Goal: Information Seeking & Learning: Check status

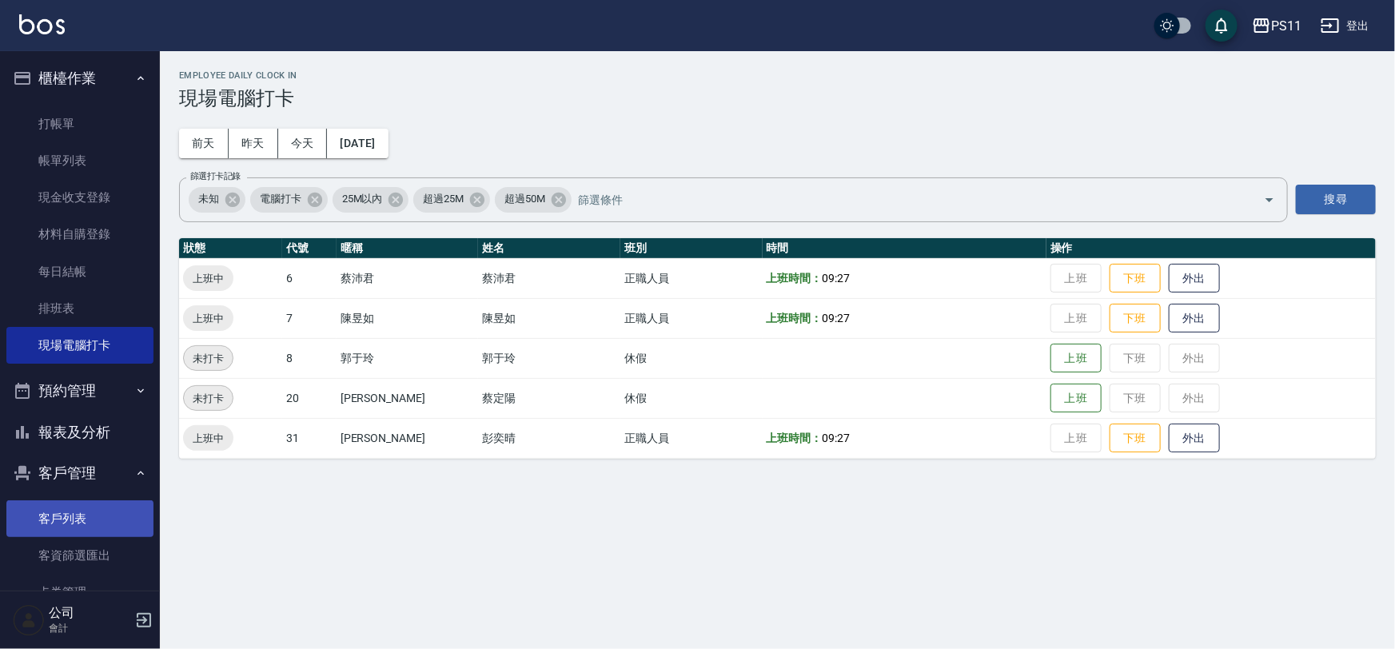
click at [79, 528] on link "客戶列表" at bounding box center [79, 518] width 147 height 37
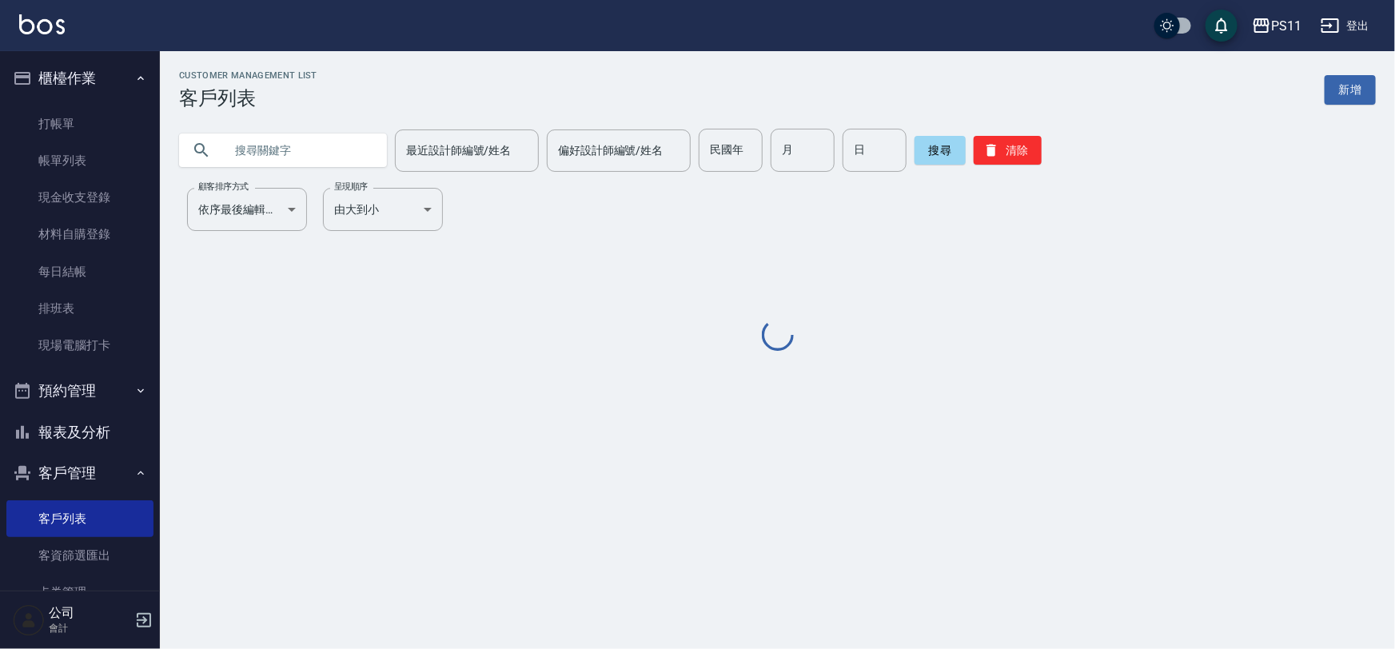
click at [248, 168] on input "text" at bounding box center [299, 150] width 150 height 43
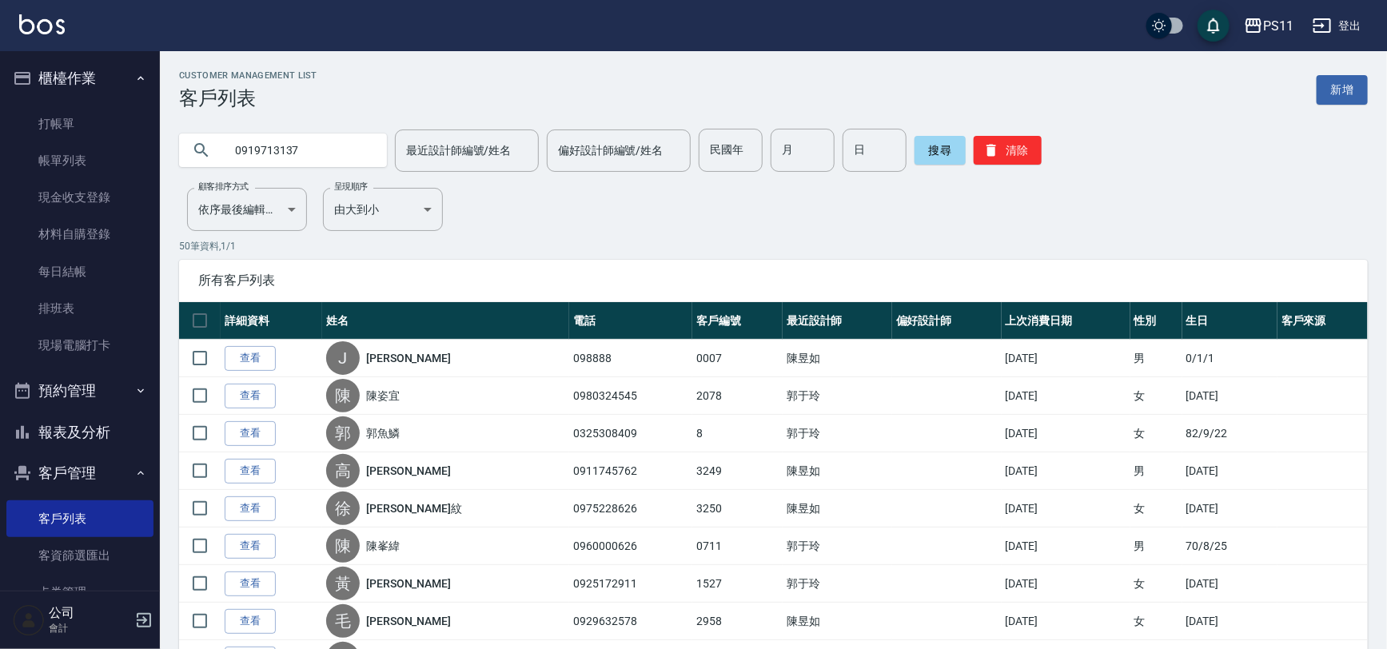
type input "0919713137"
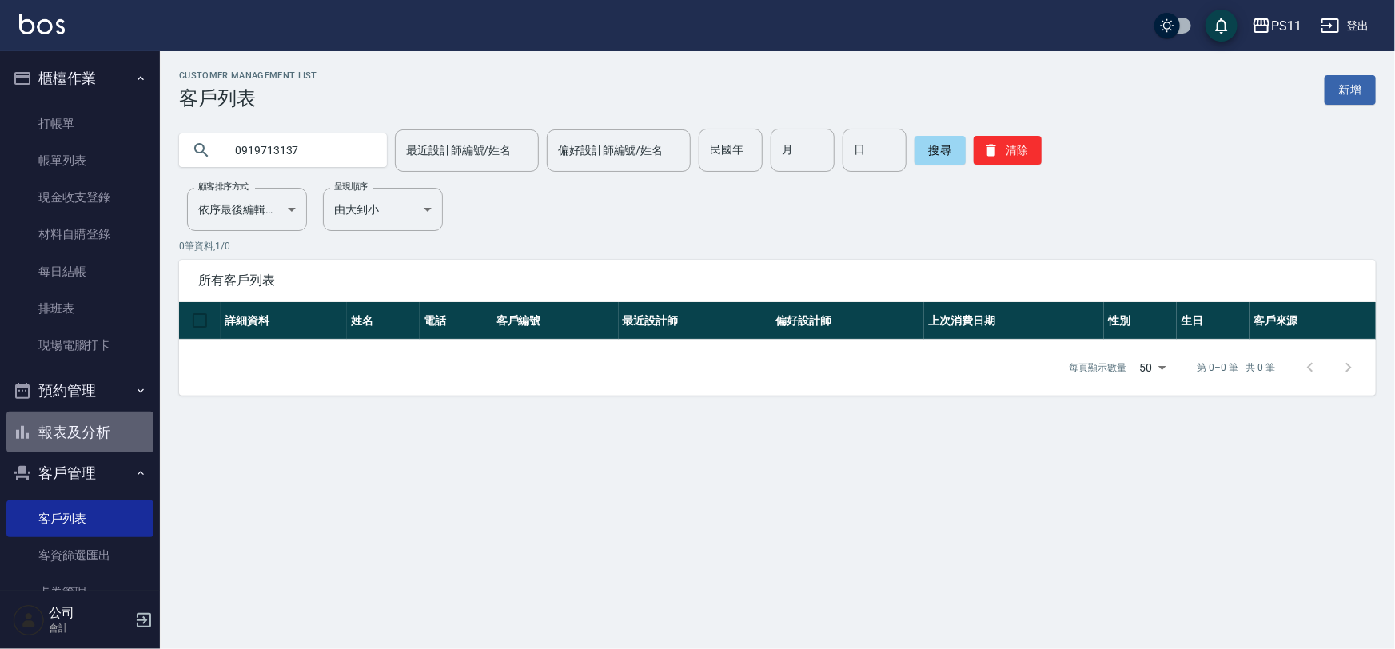
click at [84, 432] on button "報表及分析" at bounding box center [79, 433] width 147 height 42
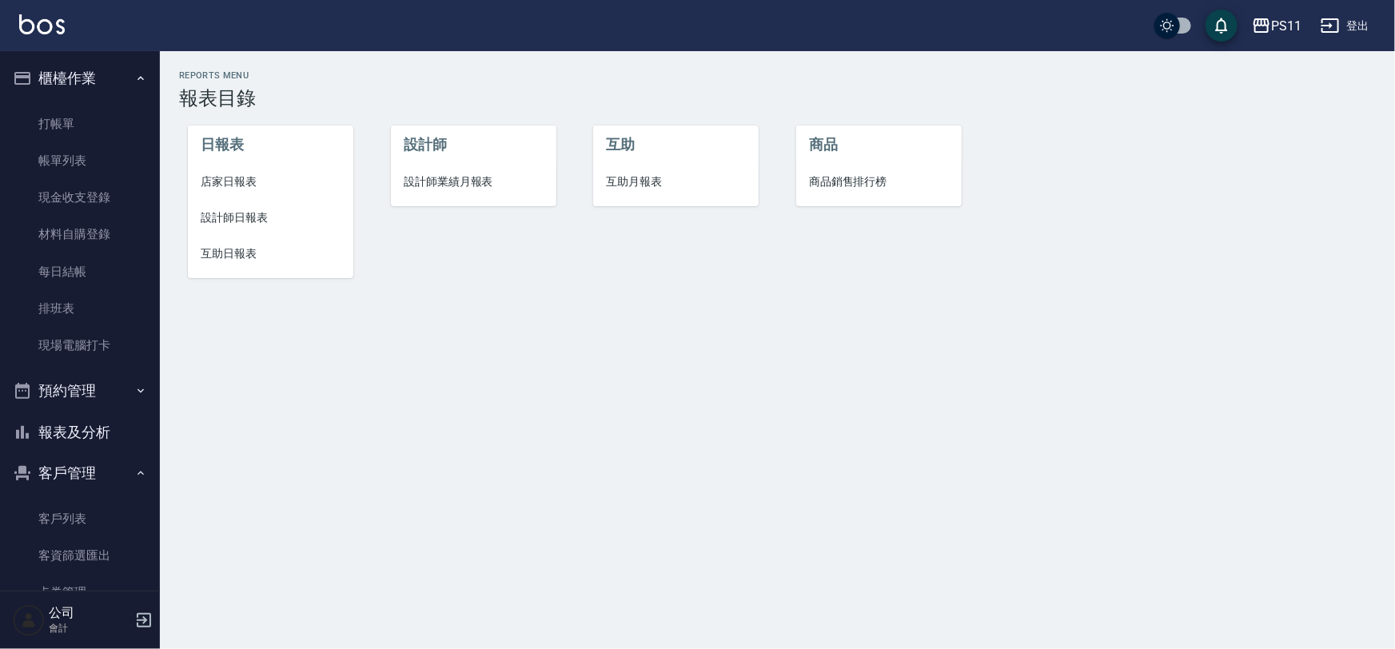
click at [242, 180] on span "店家日報表" at bounding box center [271, 181] width 140 height 17
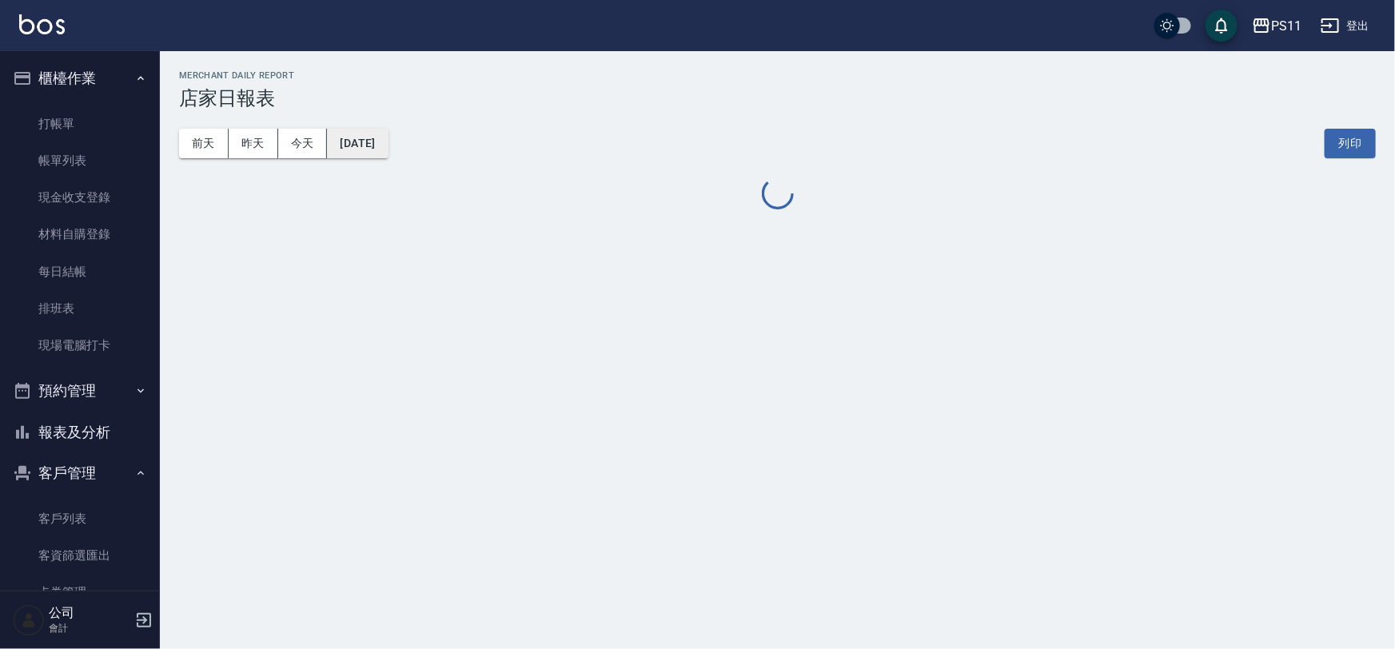
click at [388, 147] on button "[DATE]" at bounding box center [357, 144] width 61 height 30
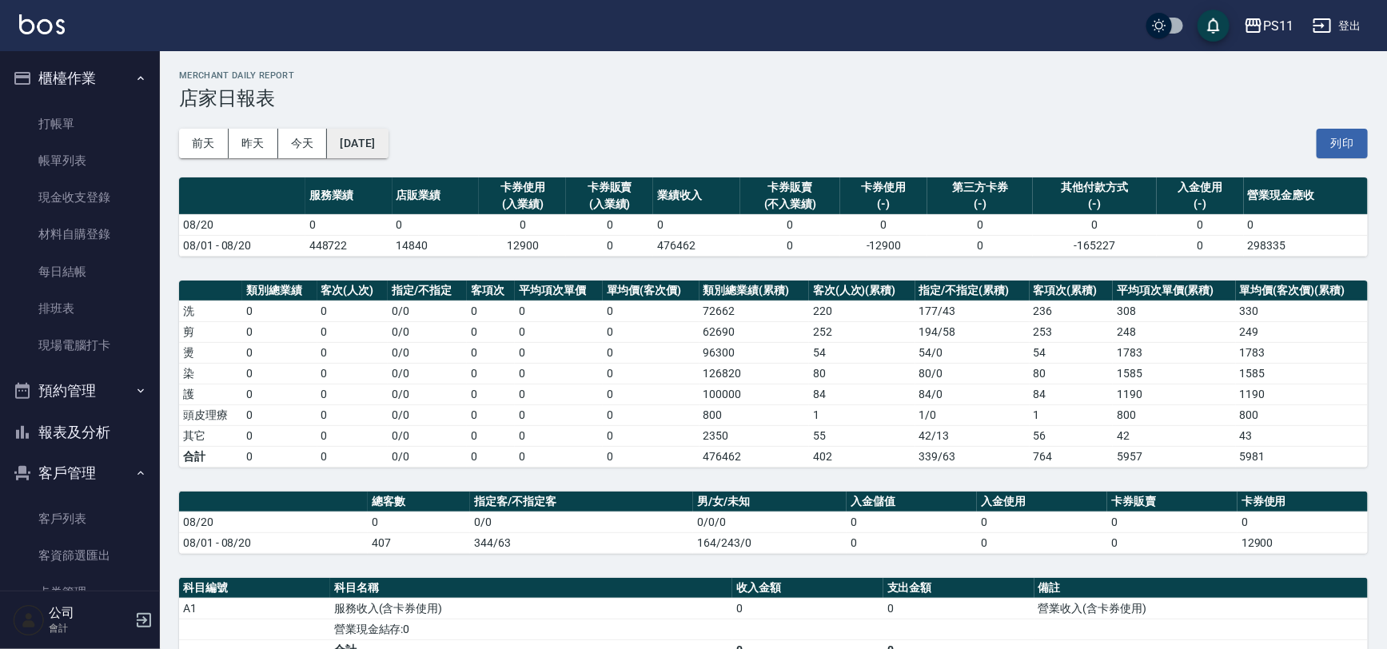
click at [366, 137] on button "[DATE]" at bounding box center [357, 144] width 61 height 30
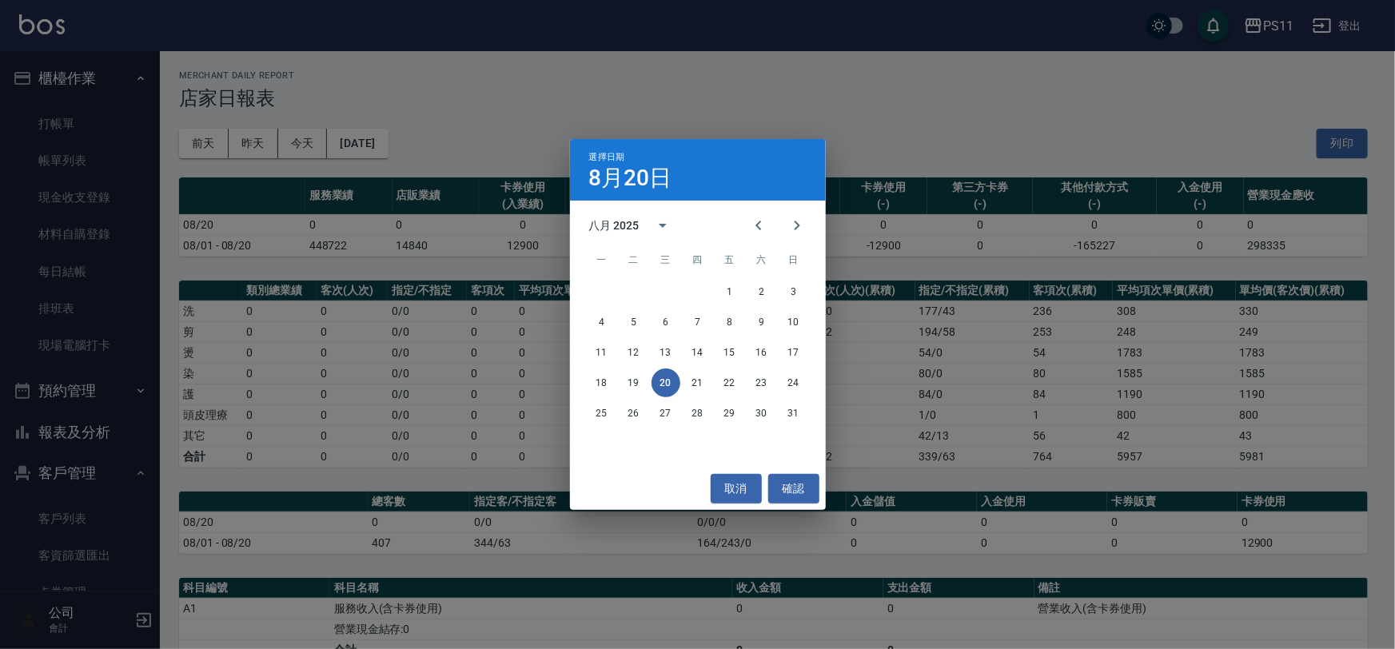
click at [58, 169] on div "選擇日期 8月20日 八月 2025 一 二 三 四 五 六 日 1 2 3 4 5 6 7 8 9 10 11 12 13 14 15 16 17 18 1…" at bounding box center [697, 324] width 1395 height 649
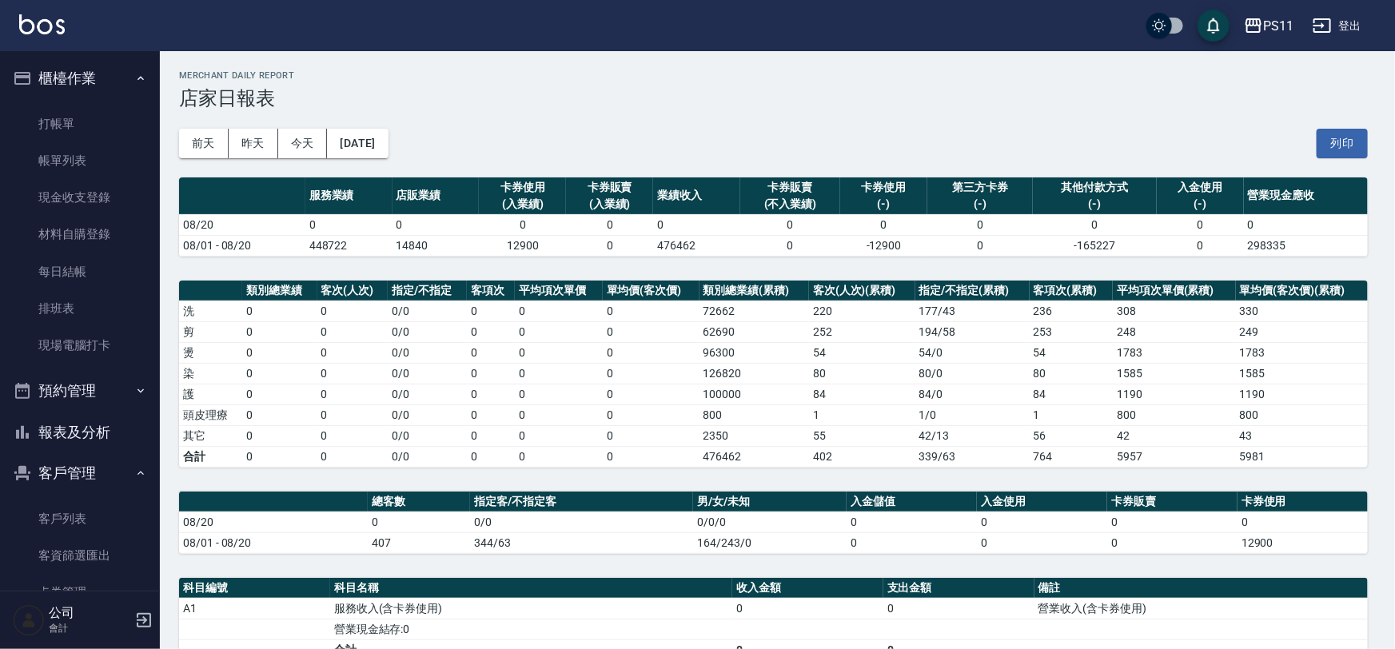
click at [58, 169] on div "選擇日期 8月20日 八月 2025 一 二 三 四 五 六 日 1 2 3 4 5 6 7 8 9 10 11 12 13 14 15 16 17 18 1…" at bounding box center [697, 324] width 1395 height 649
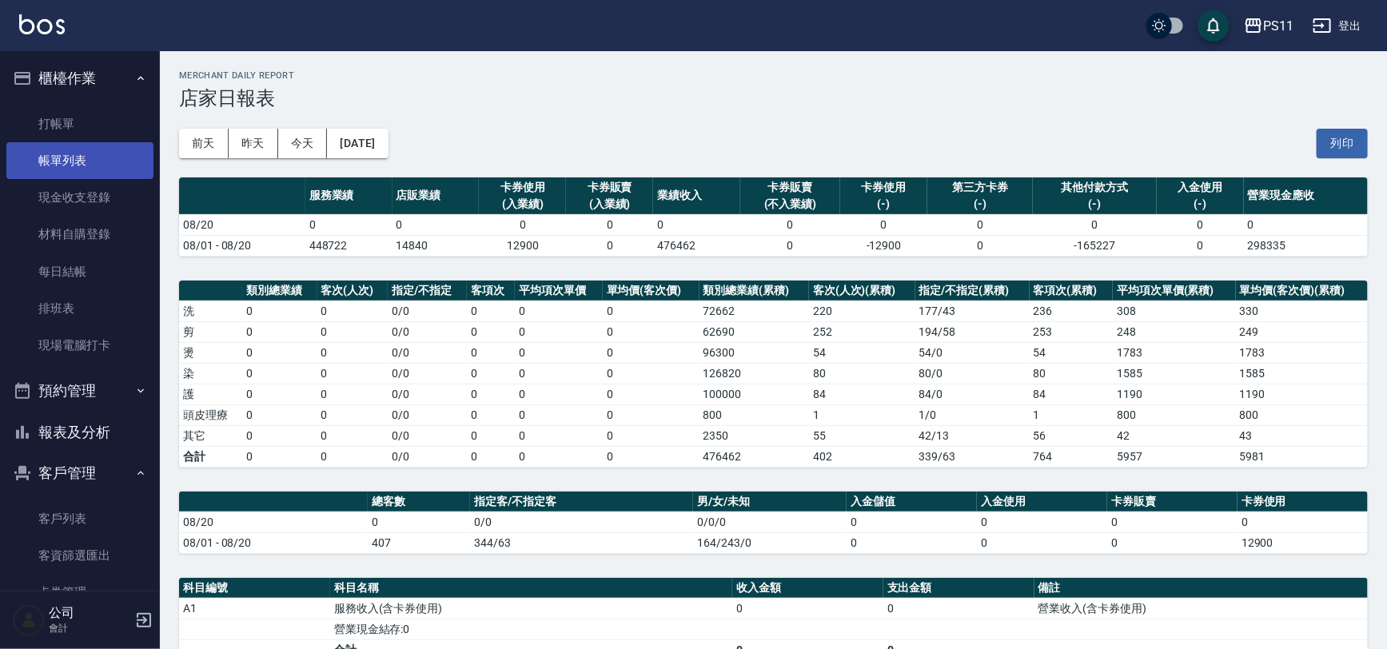
click at [58, 169] on link "帳單列表" at bounding box center [79, 160] width 147 height 37
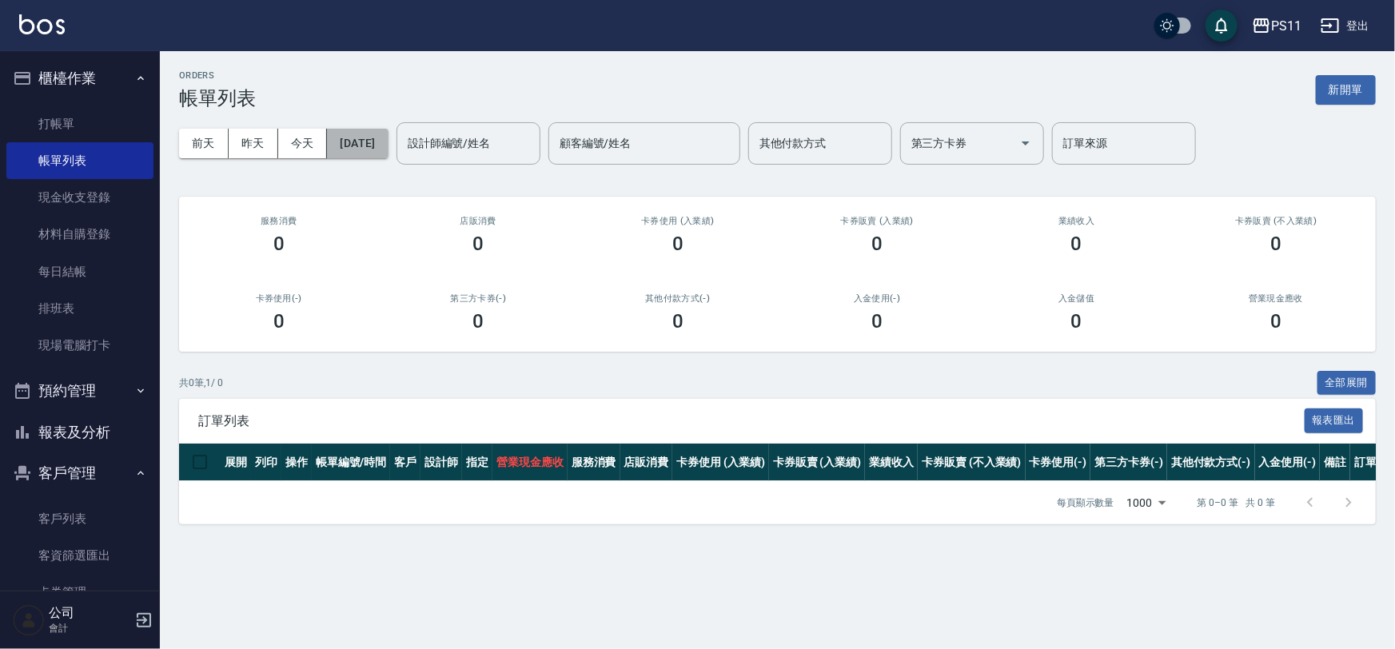
click at [348, 145] on button "[DATE]" at bounding box center [357, 144] width 61 height 30
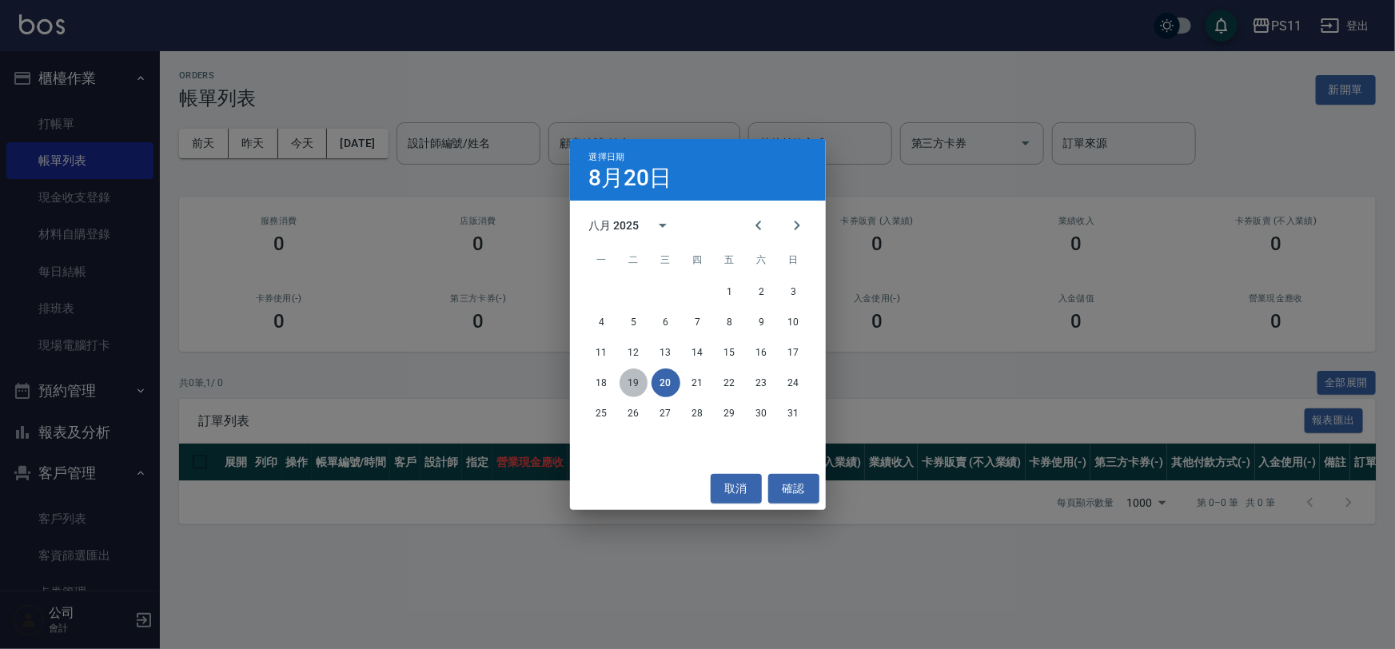
click at [627, 384] on button "19" at bounding box center [633, 382] width 29 height 29
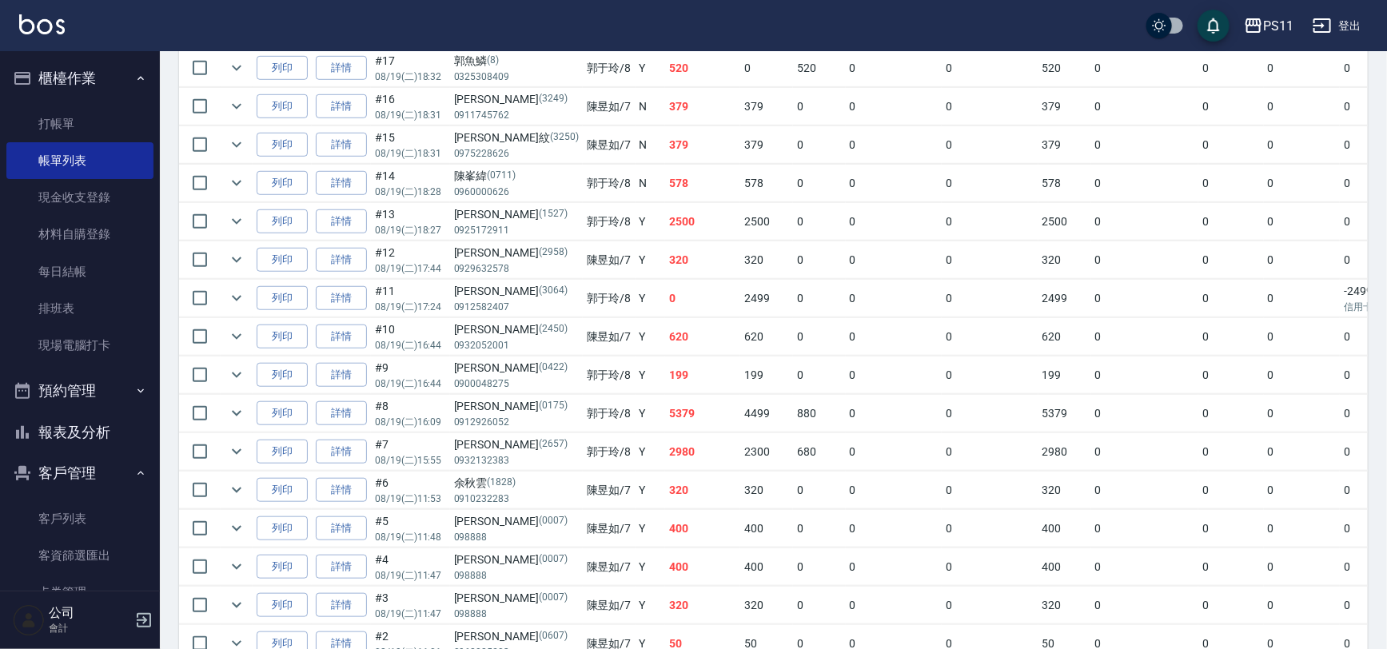
scroll to position [145, 0]
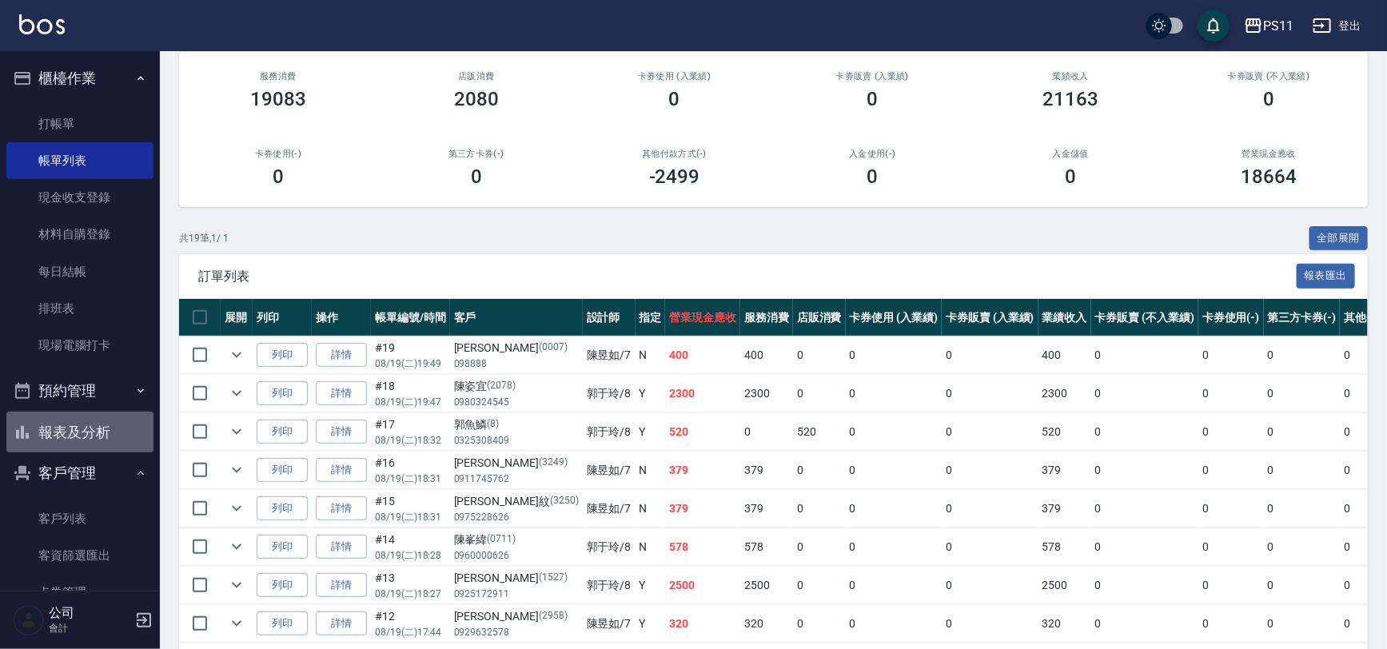
click at [106, 419] on button "報表及分析" at bounding box center [79, 433] width 147 height 42
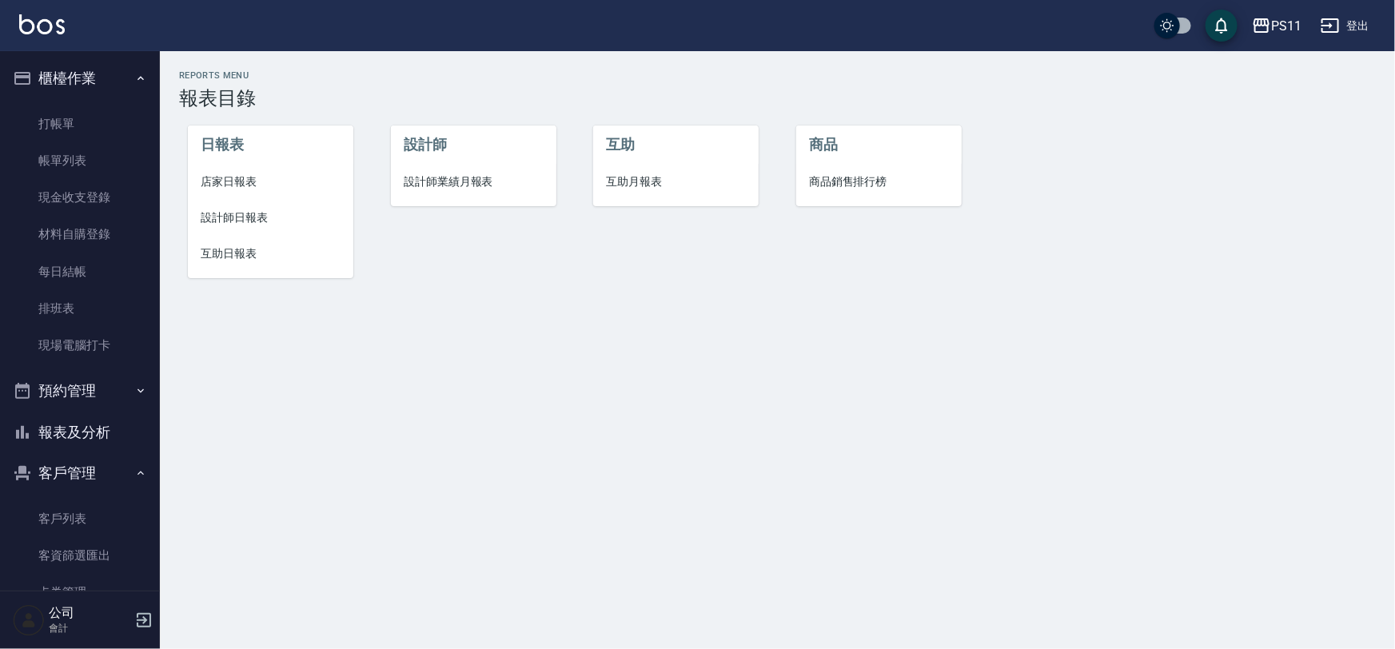
click at [239, 175] on span "店家日報表" at bounding box center [271, 181] width 140 height 17
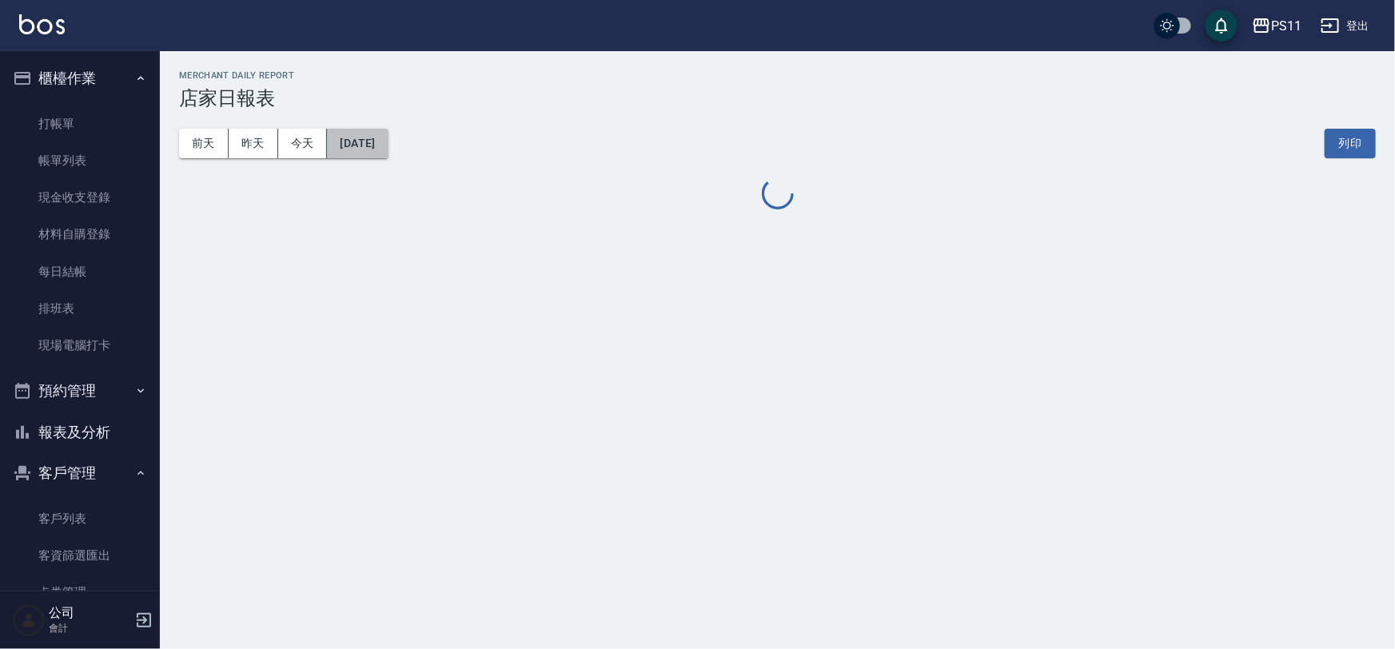
click at [388, 130] on button "[DATE]" at bounding box center [357, 144] width 61 height 30
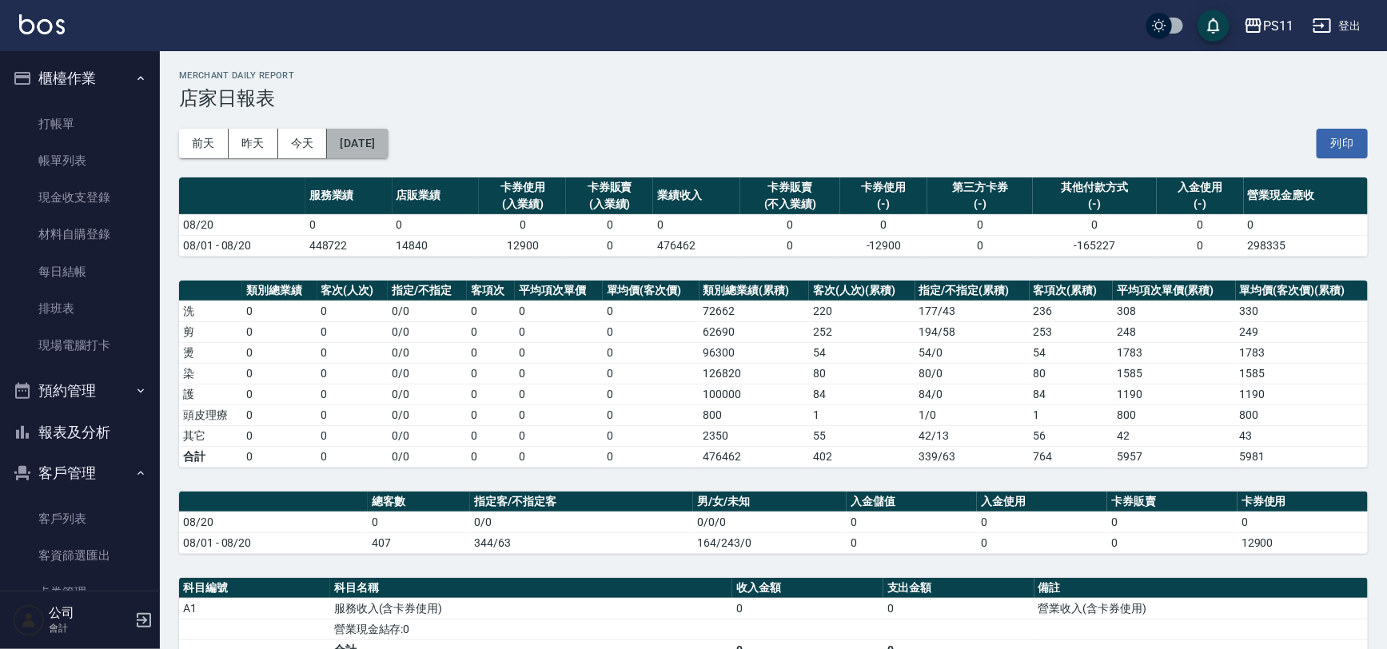
click at [388, 143] on button "[DATE]" at bounding box center [357, 144] width 61 height 30
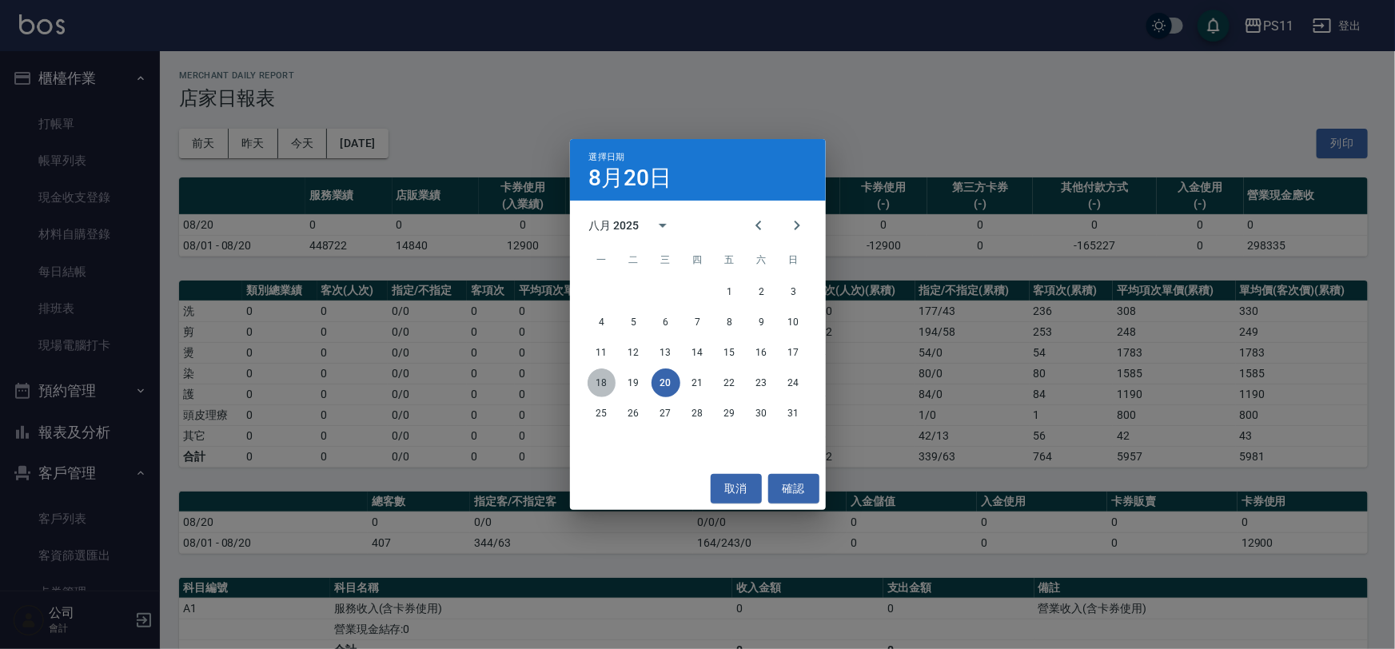
click at [605, 382] on button "18" at bounding box center [601, 382] width 29 height 29
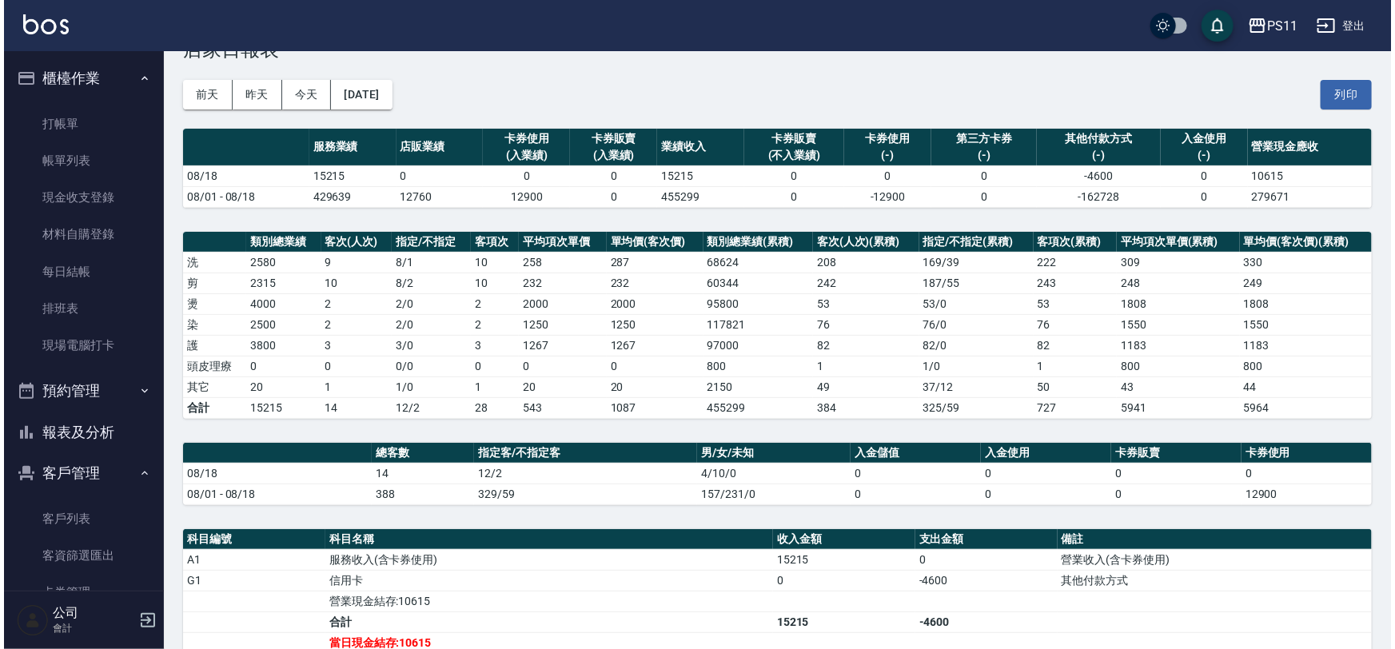
scroll to position [72, 0]
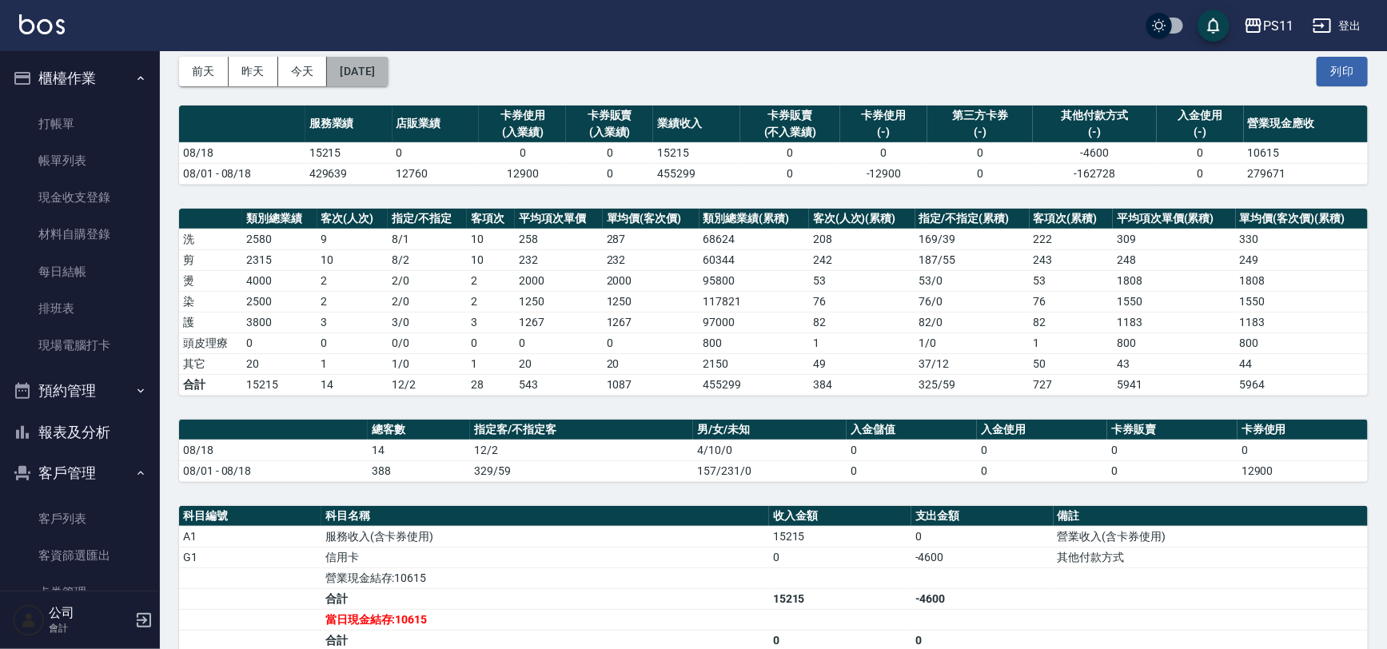
click at [378, 68] on button "[DATE]" at bounding box center [357, 72] width 61 height 30
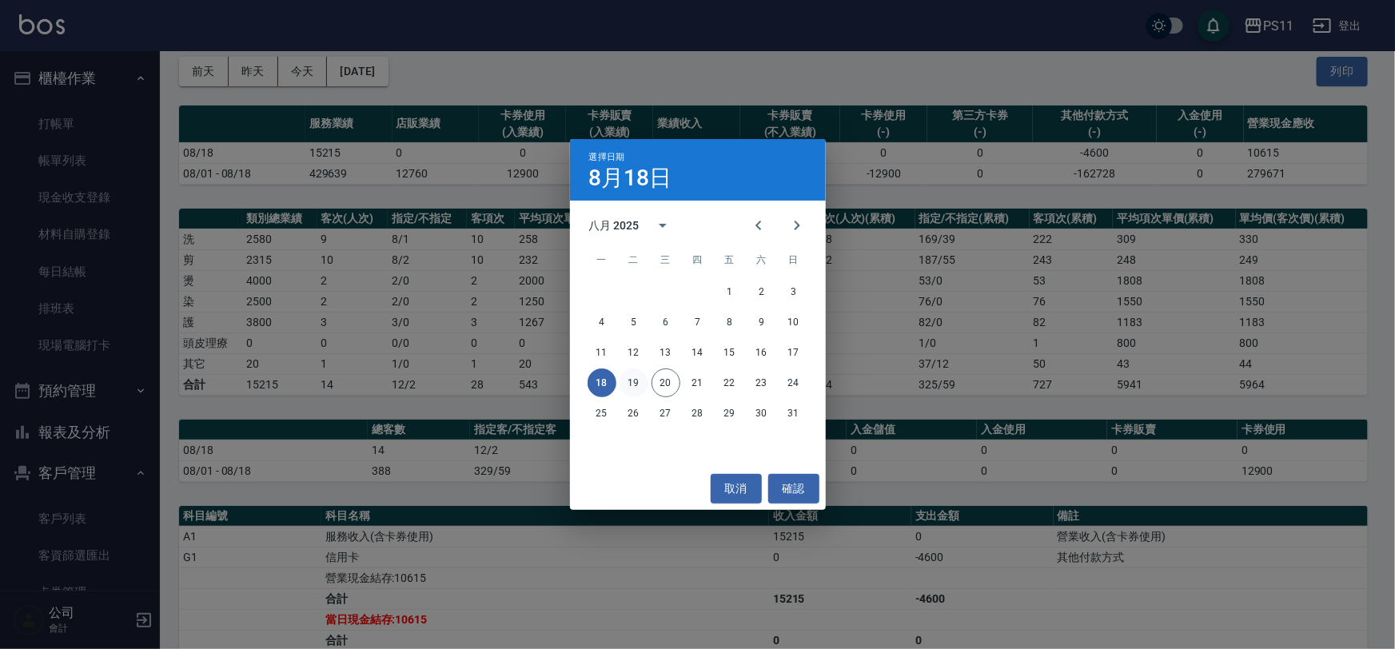
click at [633, 388] on button "19" at bounding box center [633, 382] width 29 height 29
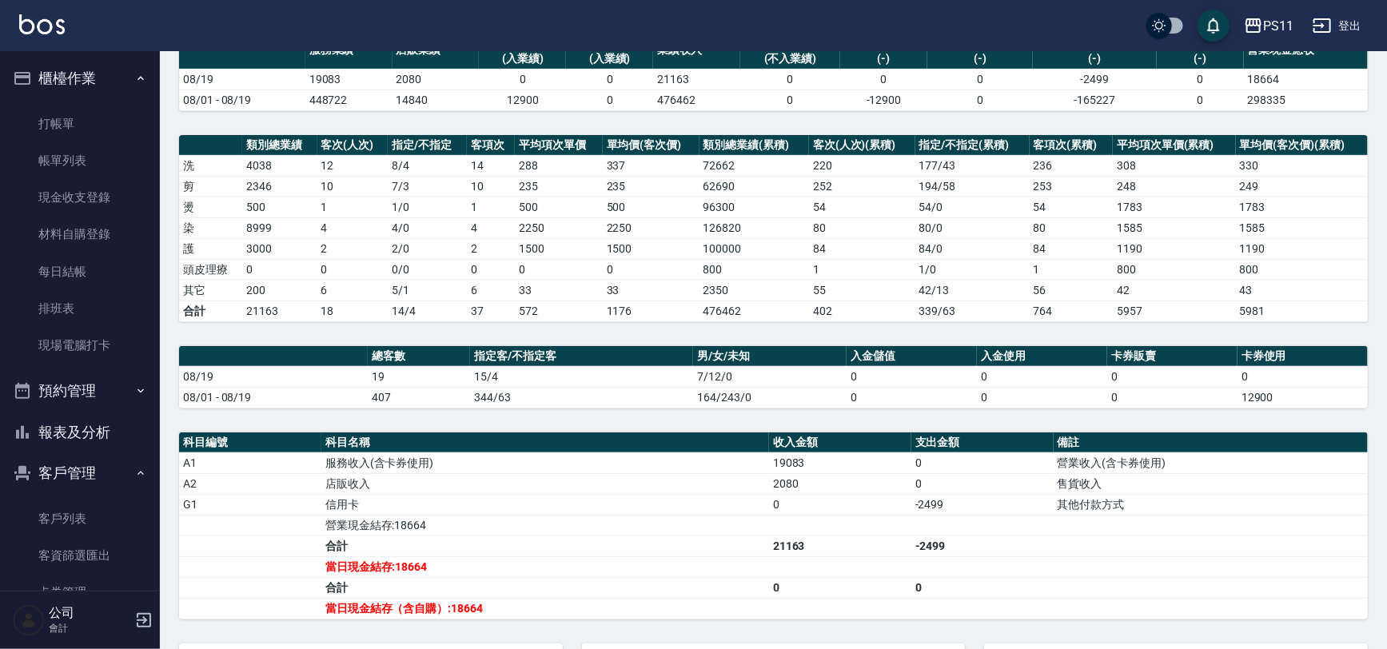
scroll to position [280, 0]
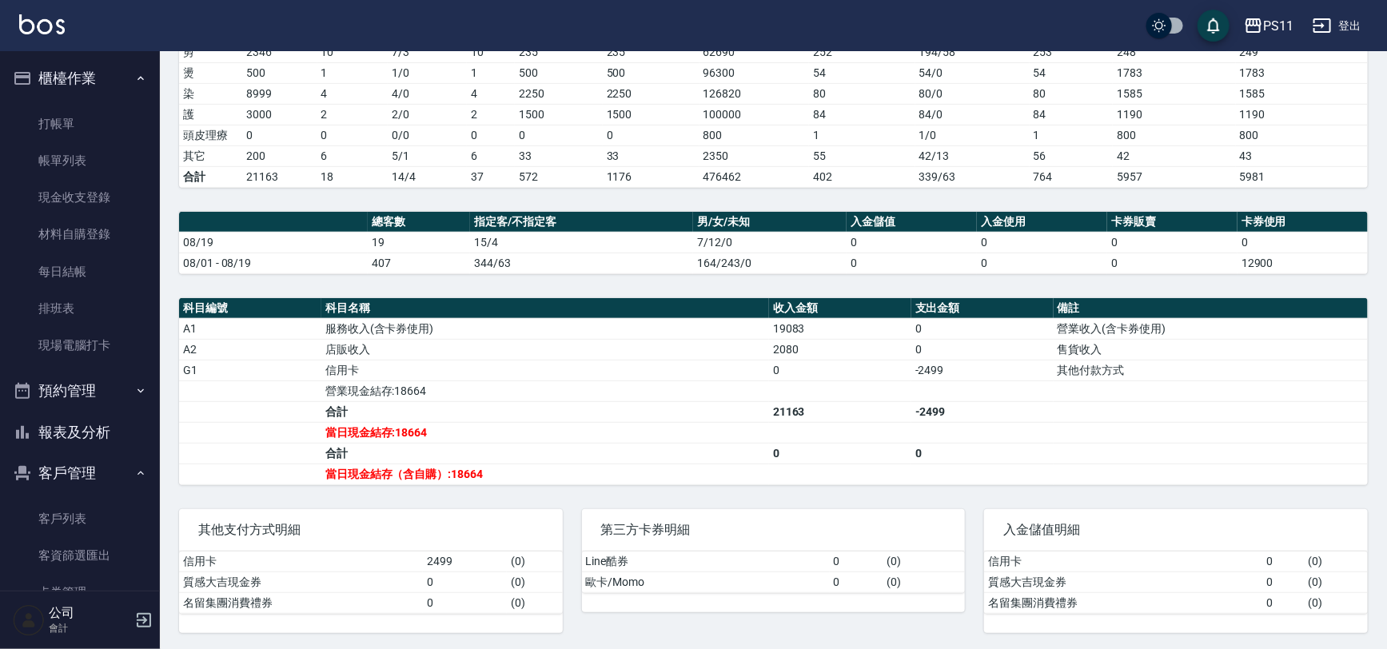
click at [101, 444] on button "報表及分析" at bounding box center [79, 433] width 147 height 42
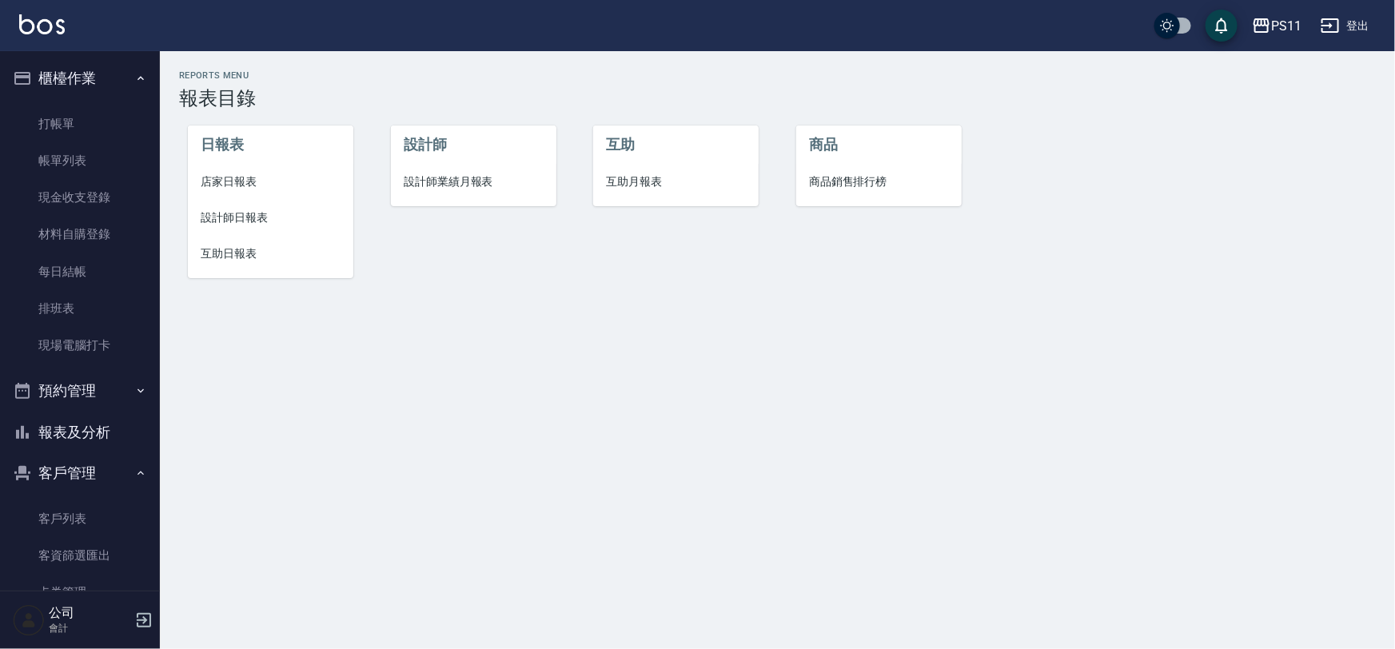
click at [272, 220] on span "設計師日報表" at bounding box center [271, 217] width 140 height 17
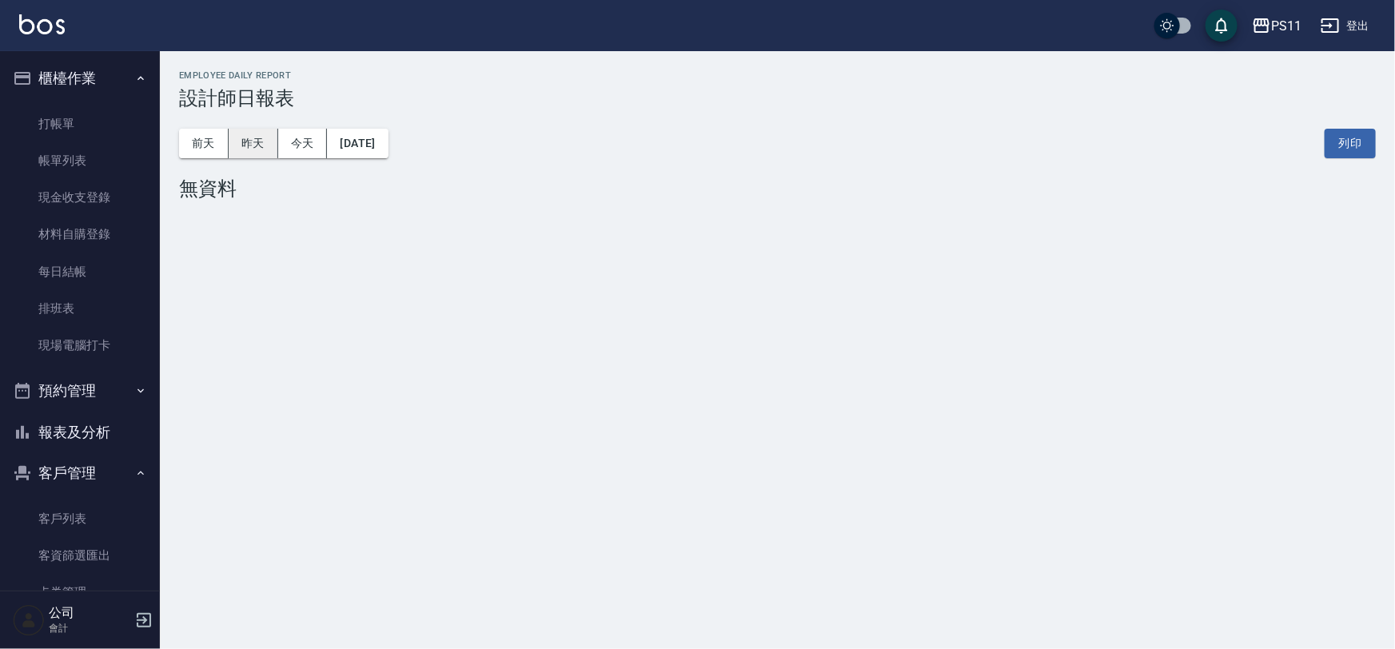
click at [240, 154] on button "昨天" at bounding box center [254, 144] width 50 height 30
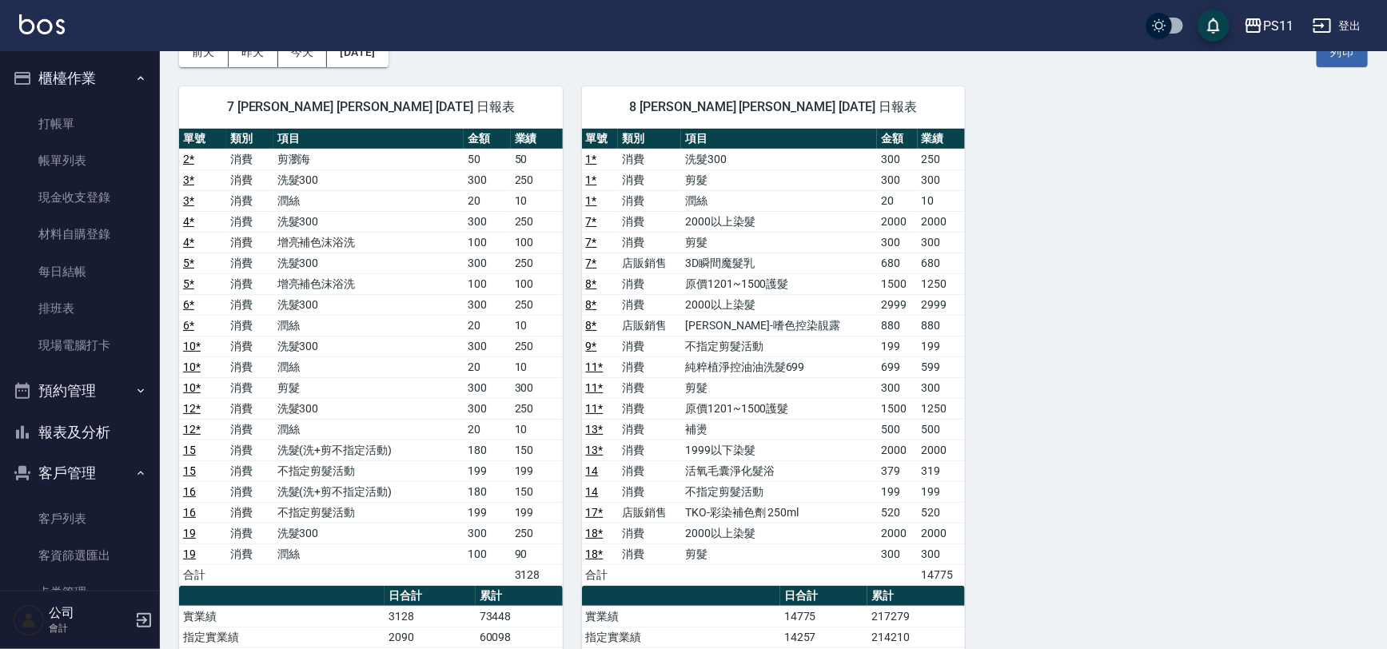
scroll to position [290, 0]
